Goal: Find specific page/section: Find specific page/section

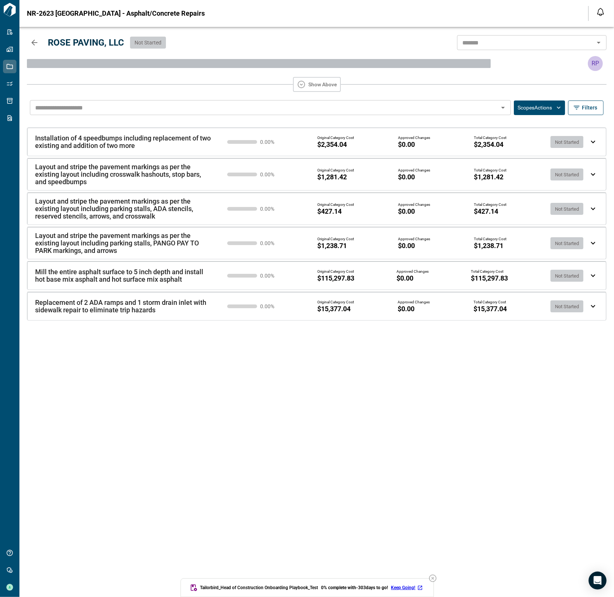
click at [37, 44] on icon "button" at bounding box center [34, 42] width 9 height 9
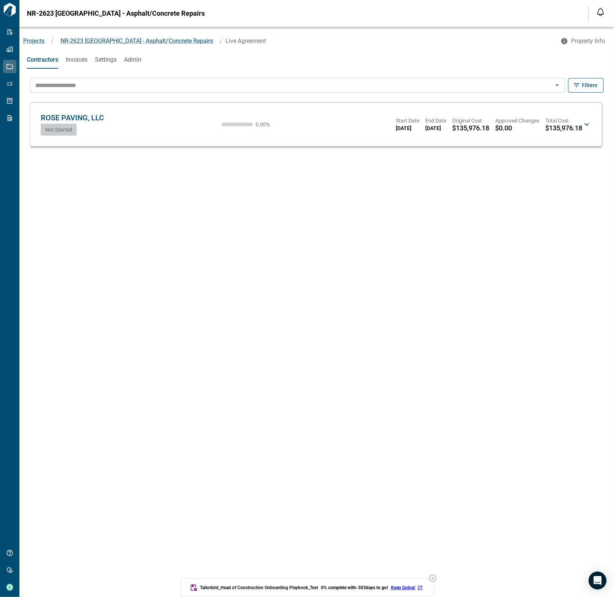
click at [30, 13] on span "NR-2623 [GEOGRAPHIC_DATA] - Asphalt/Concrete Repairs" at bounding box center [116, 13] width 178 height 7
drag, startPoint x: 30, startPoint y: 13, endPoint x: 41, endPoint y: 12, distance: 11.6
click at [41, 12] on span "NR-2623 [GEOGRAPHIC_DATA] - Asphalt/Concrete Repairs" at bounding box center [116, 13] width 178 height 7
copy span "NR-2623"
